Goal: Information Seeking & Learning: Learn about a topic

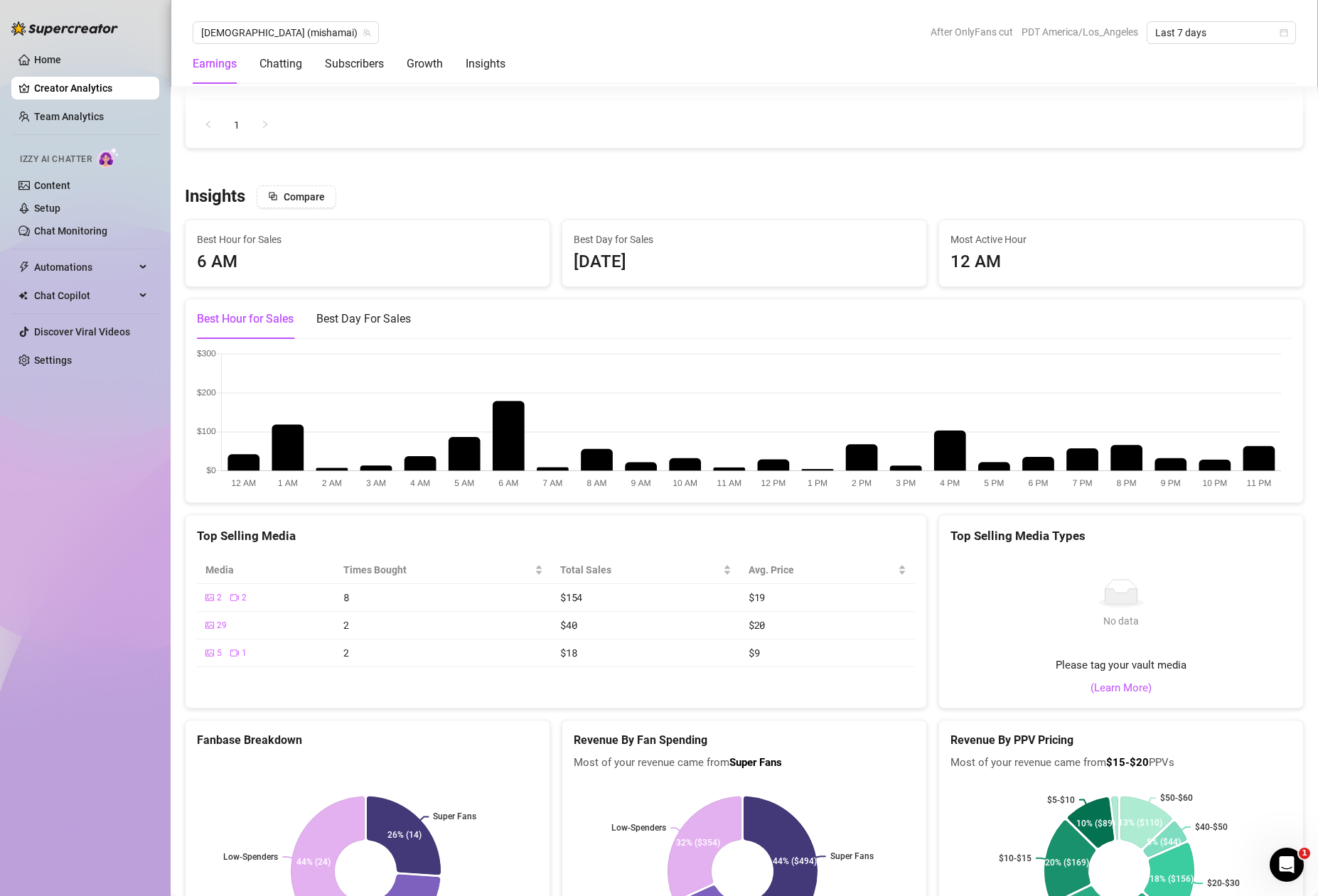
scroll to position [1960, 0]
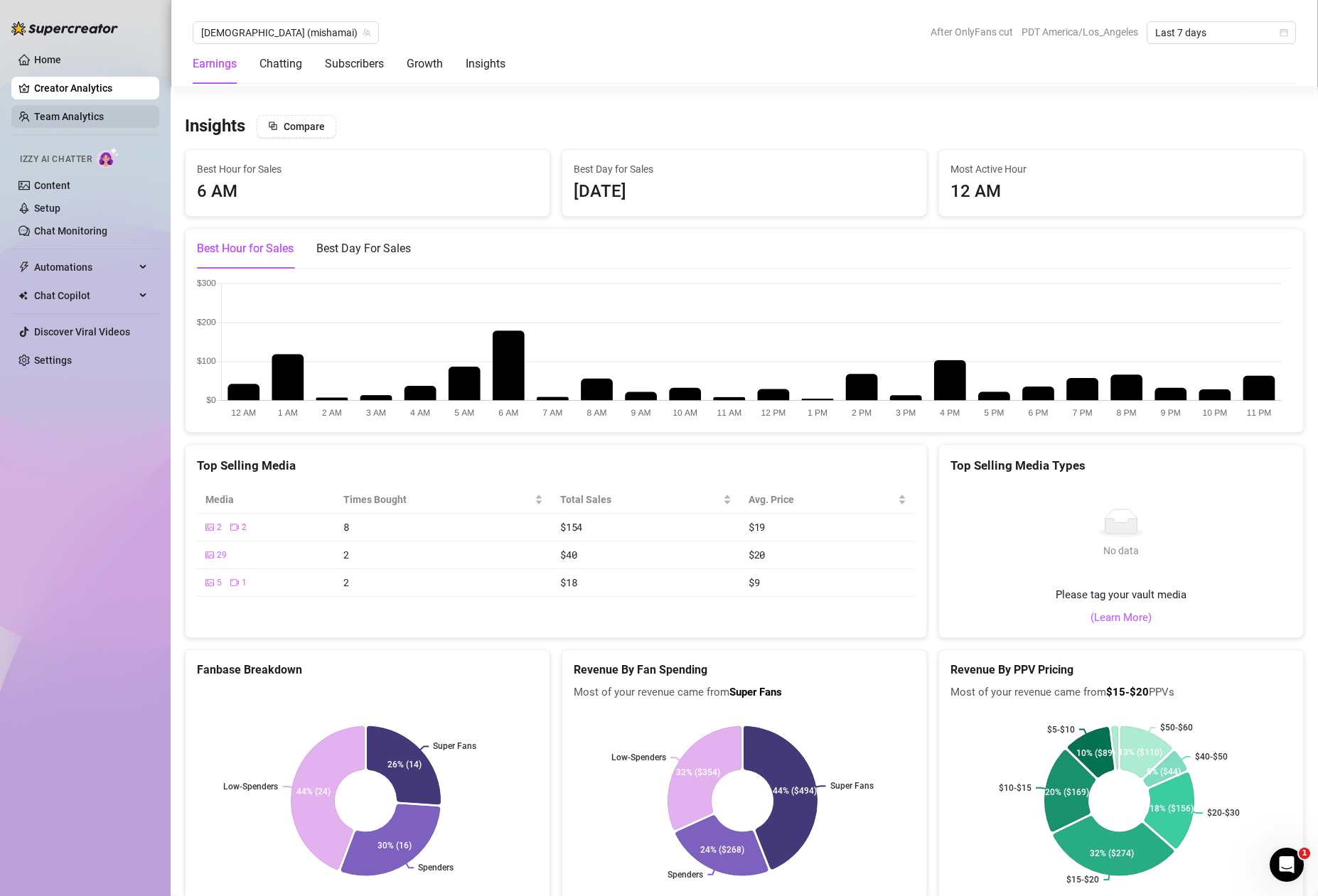
click at [97, 115] on link "Team Analytics" at bounding box center [68, 117] width 70 height 12
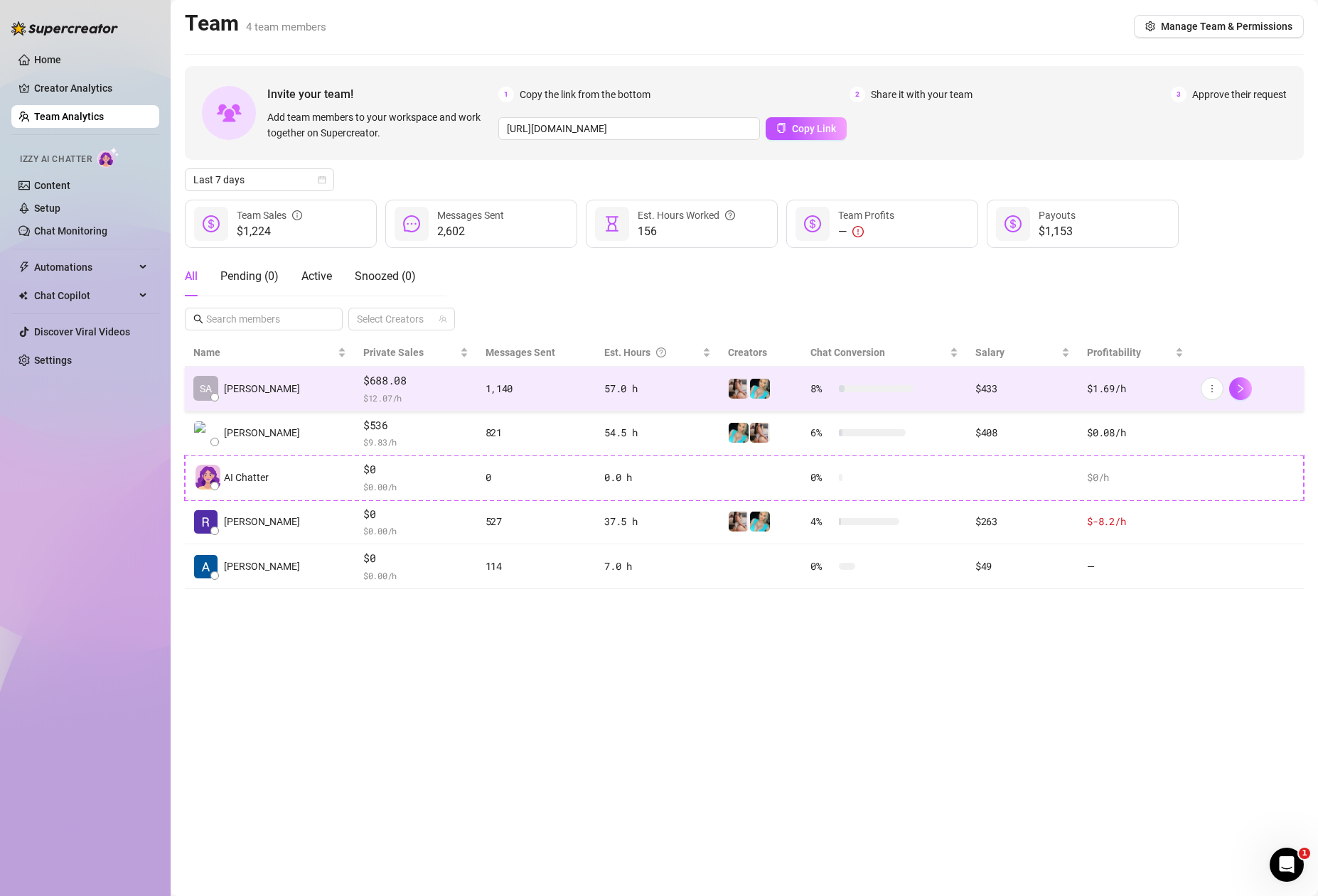
click at [314, 399] on td "SA [PERSON_NAME]" at bounding box center [269, 389] width 170 height 44
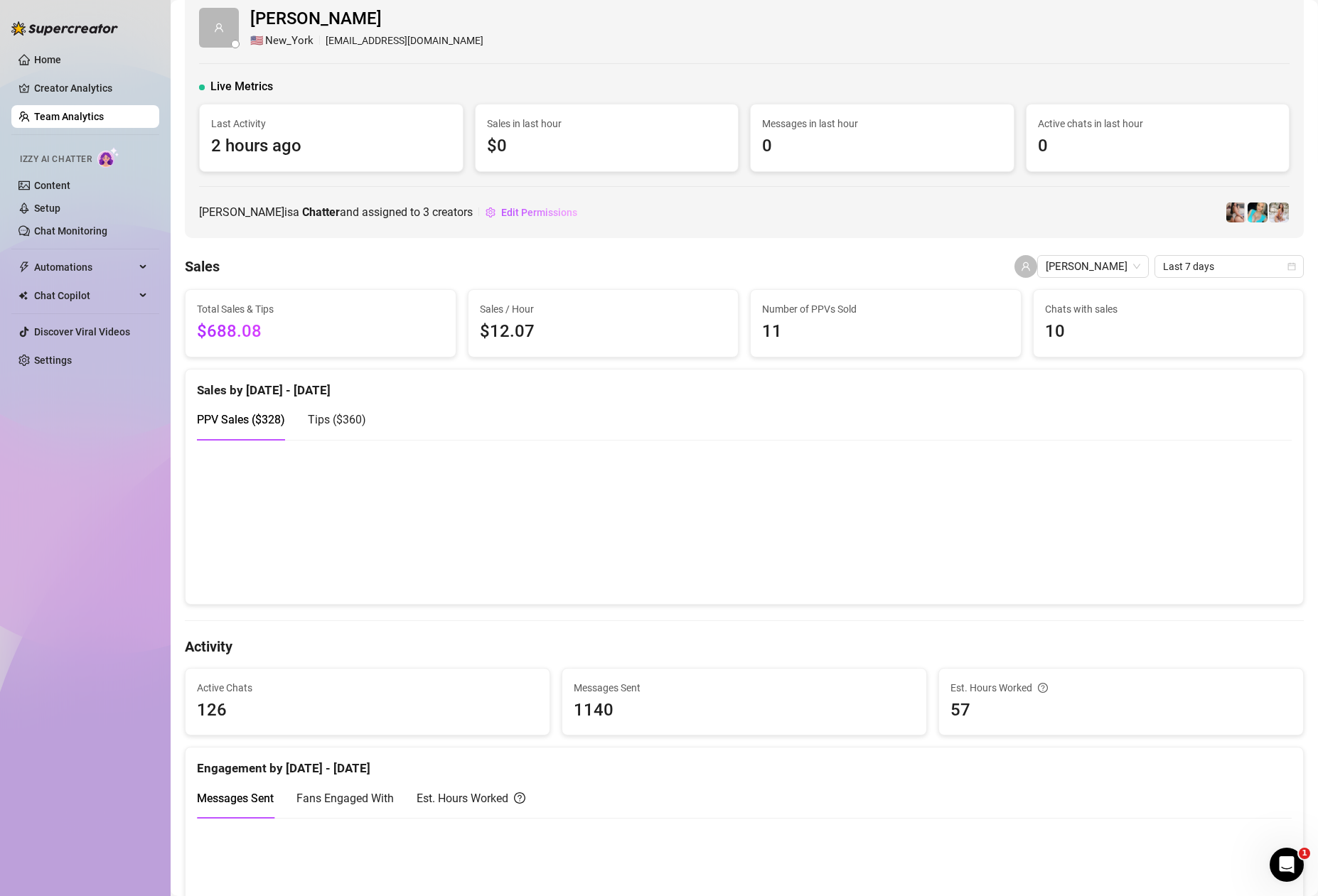
scroll to position [19, 0]
click at [344, 430] on div "Tips ( $360 )" at bounding box center [337, 419] width 58 height 41
click at [262, 429] on div "PPV Sales ( $328 )" at bounding box center [241, 419] width 88 height 41
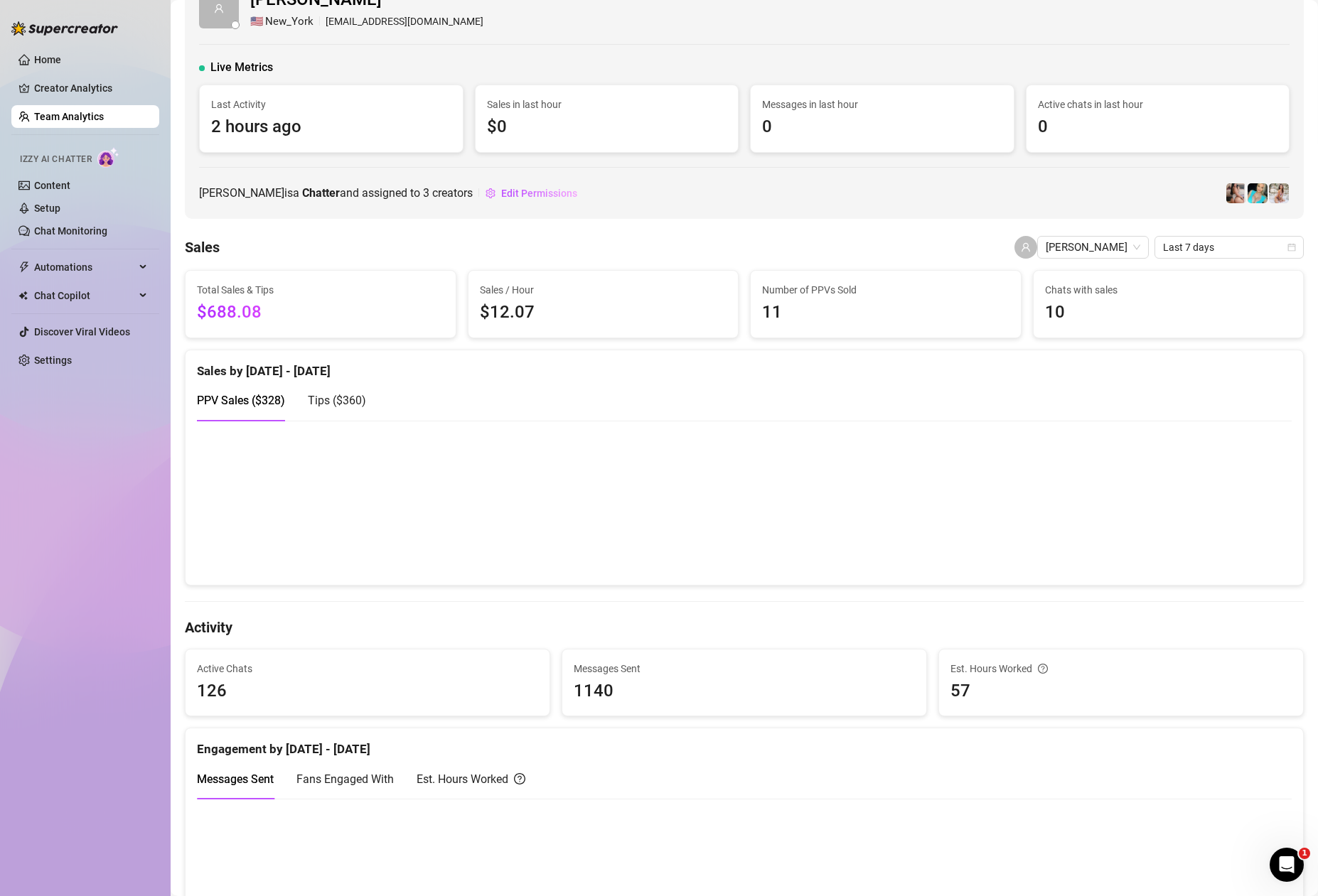
scroll to position [0, 0]
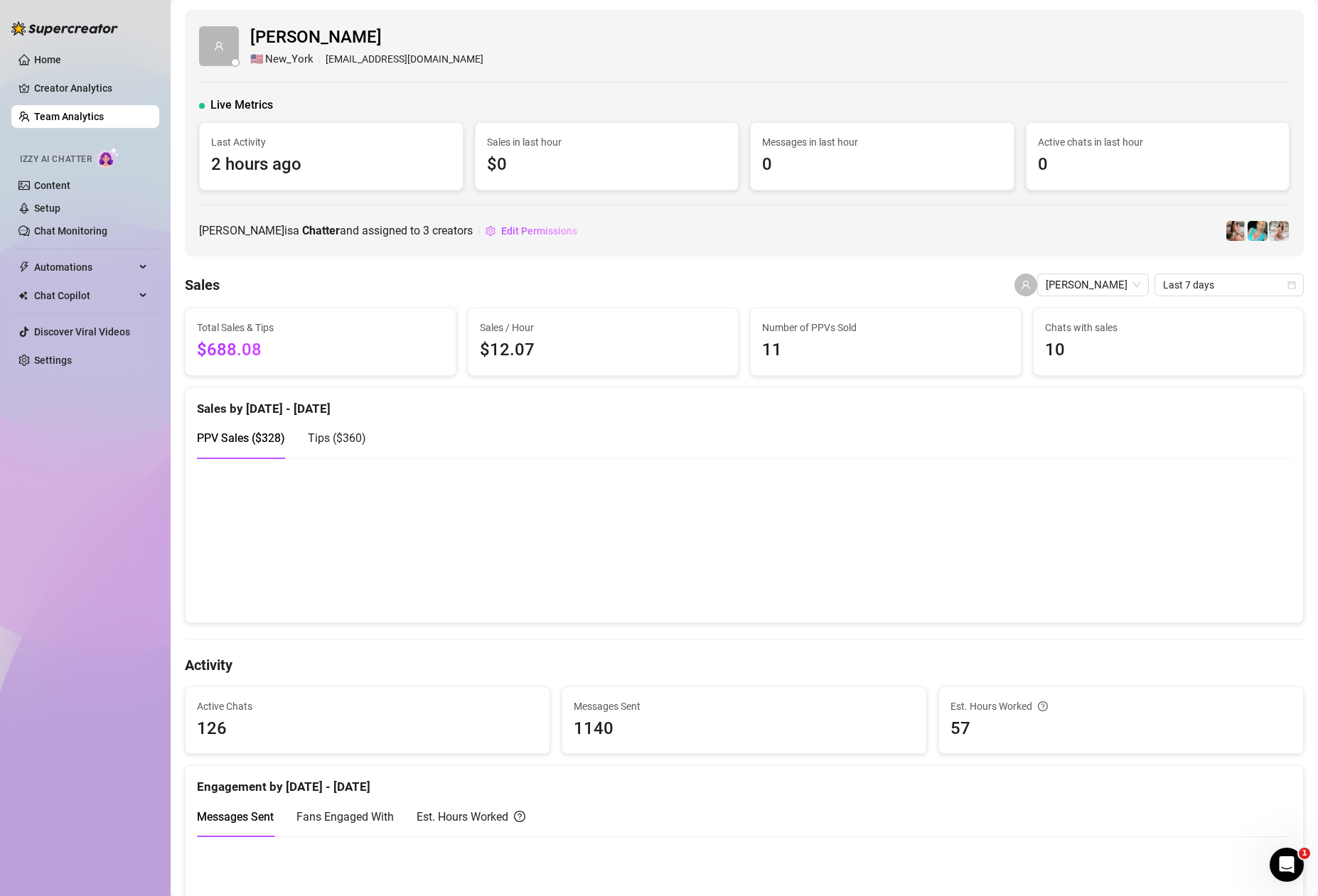
click at [348, 442] on span "Tips ( $360 )" at bounding box center [337, 438] width 58 height 14
click at [249, 443] on span "PPV Sales ( $328 )" at bounding box center [241, 438] width 88 height 14
click at [34, 54] on link "Home" at bounding box center [47, 59] width 27 height 12
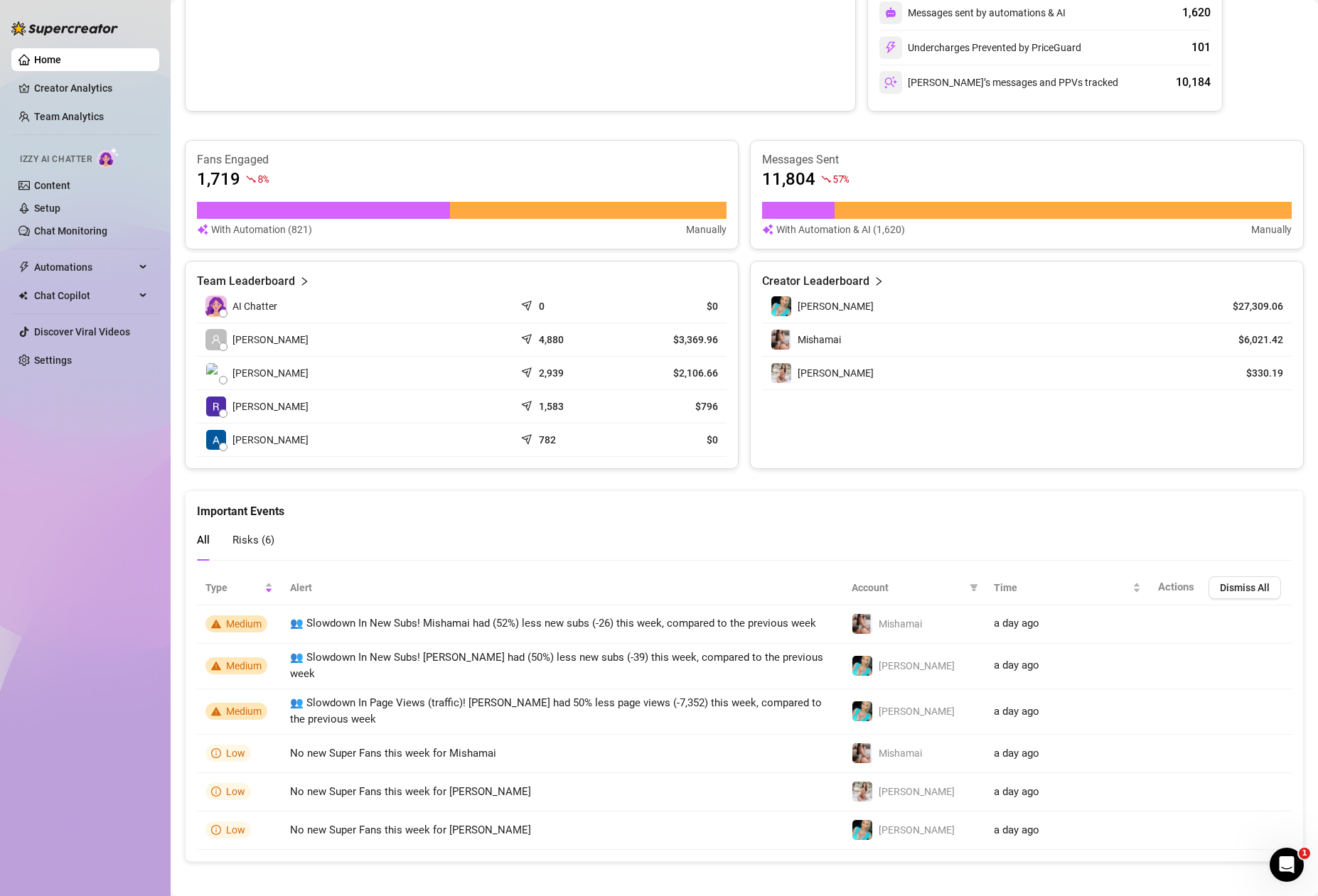
scroll to position [392, 0]
click at [101, 93] on link "Creator Analytics" at bounding box center [91, 88] width 114 height 23
